Goal: Navigation & Orientation: Find specific page/section

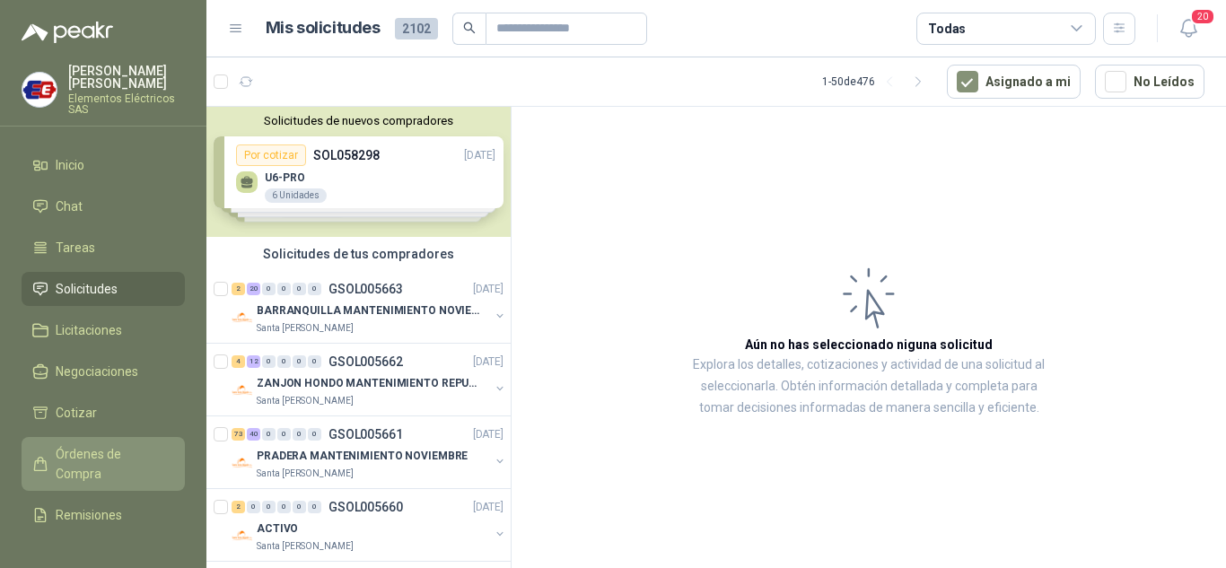
click at [82, 447] on span "Órdenes de Compra" at bounding box center [112, 463] width 112 height 39
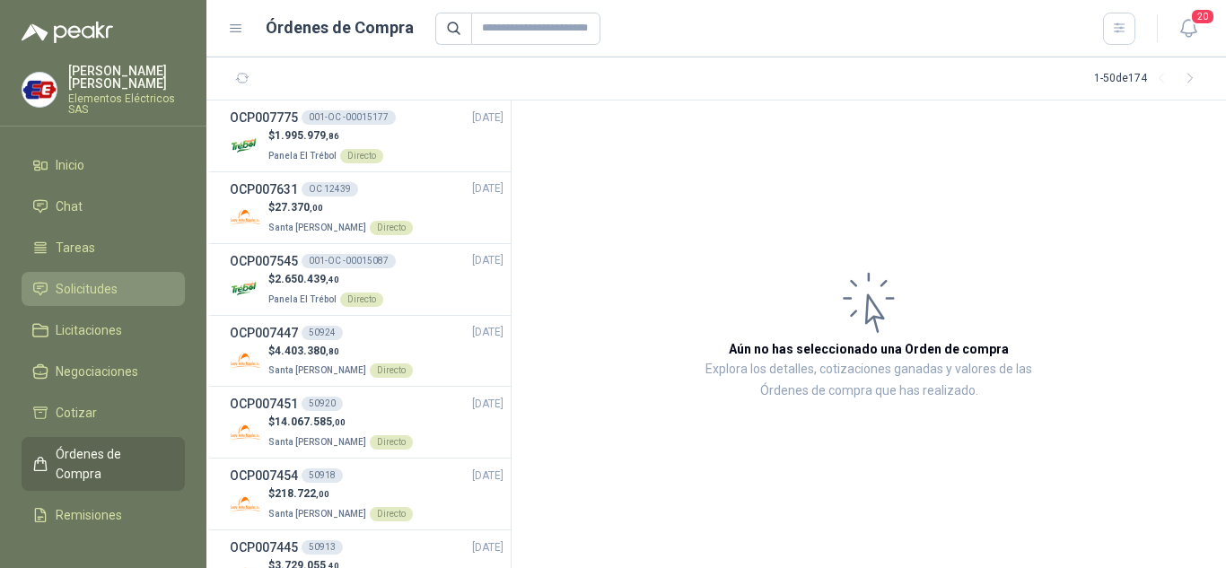
click at [88, 284] on span "Solicitudes" at bounding box center [87, 289] width 62 height 20
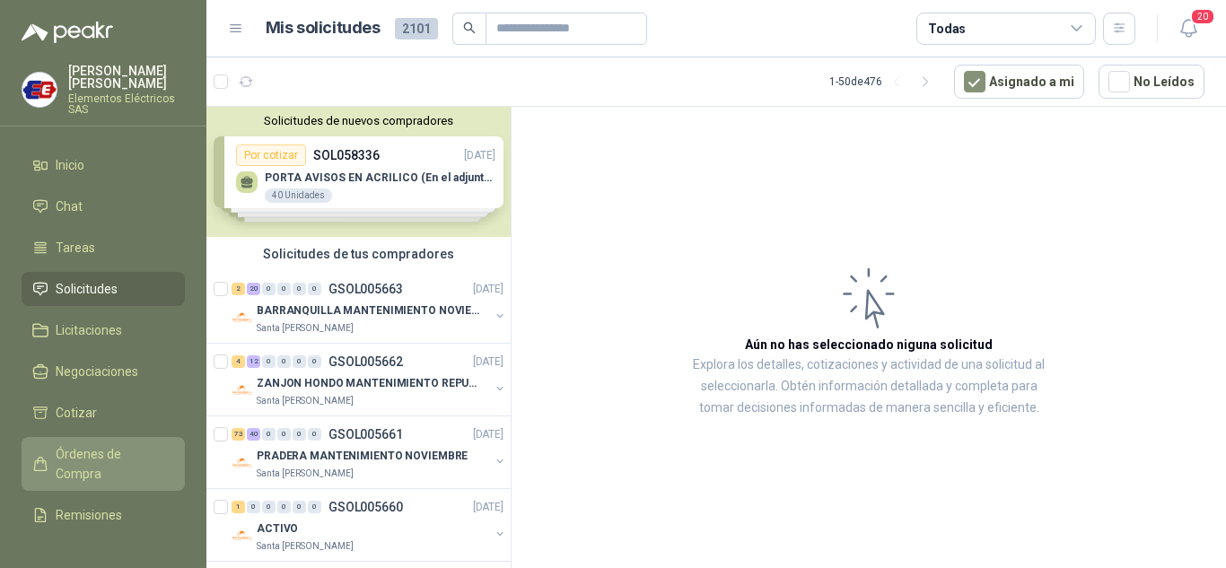
click at [75, 468] on span "Órdenes de Compra" at bounding box center [112, 463] width 112 height 39
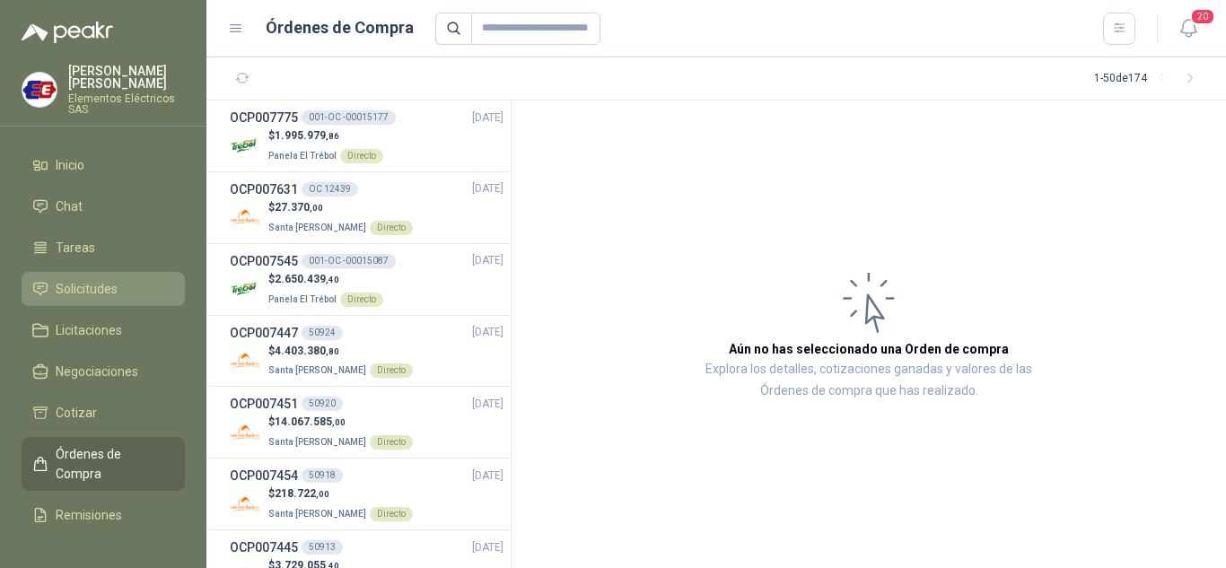
click at [94, 283] on span "Solicitudes" at bounding box center [87, 289] width 62 height 20
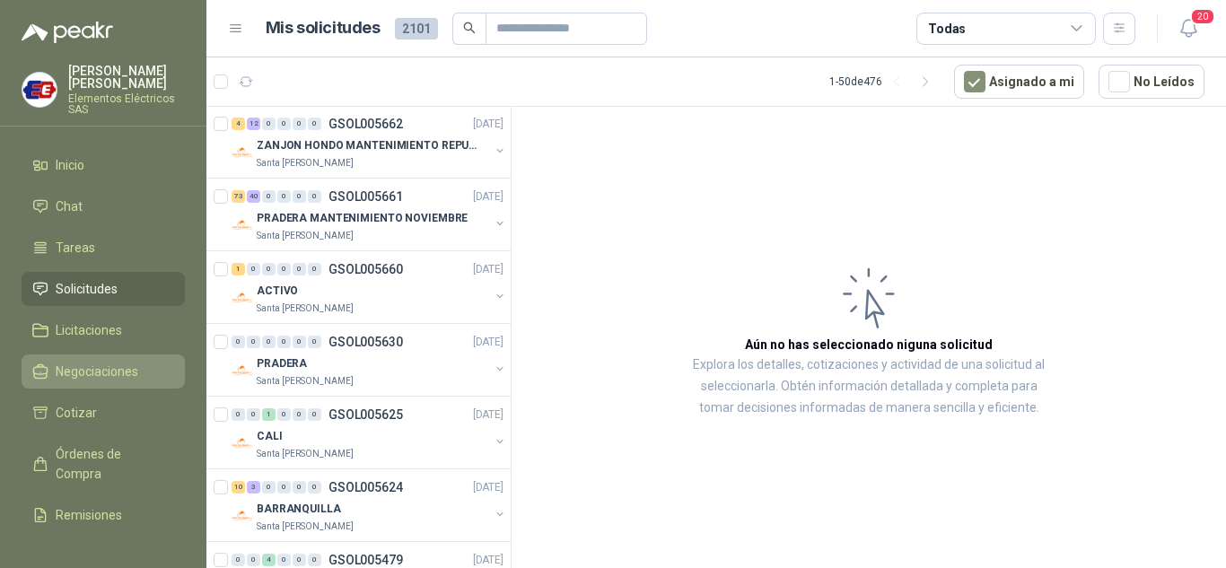
scroll to position [269, 0]
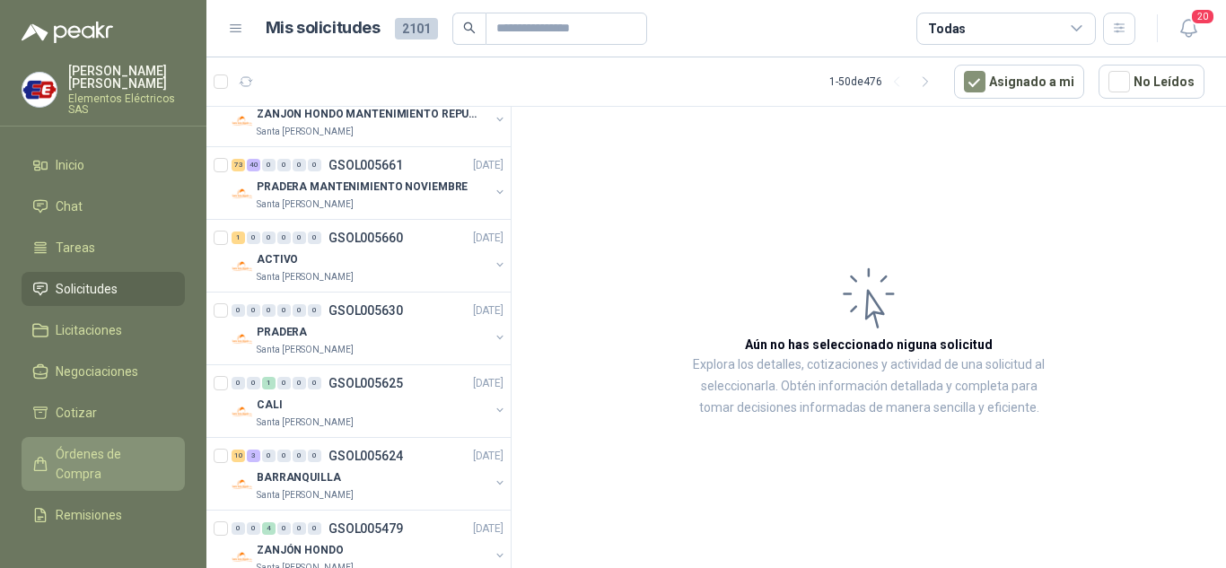
click at [93, 445] on span "Órdenes de Compra" at bounding box center [112, 463] width 112 height 39
